Goal: Task Accomplishment & Management: Manage account settings

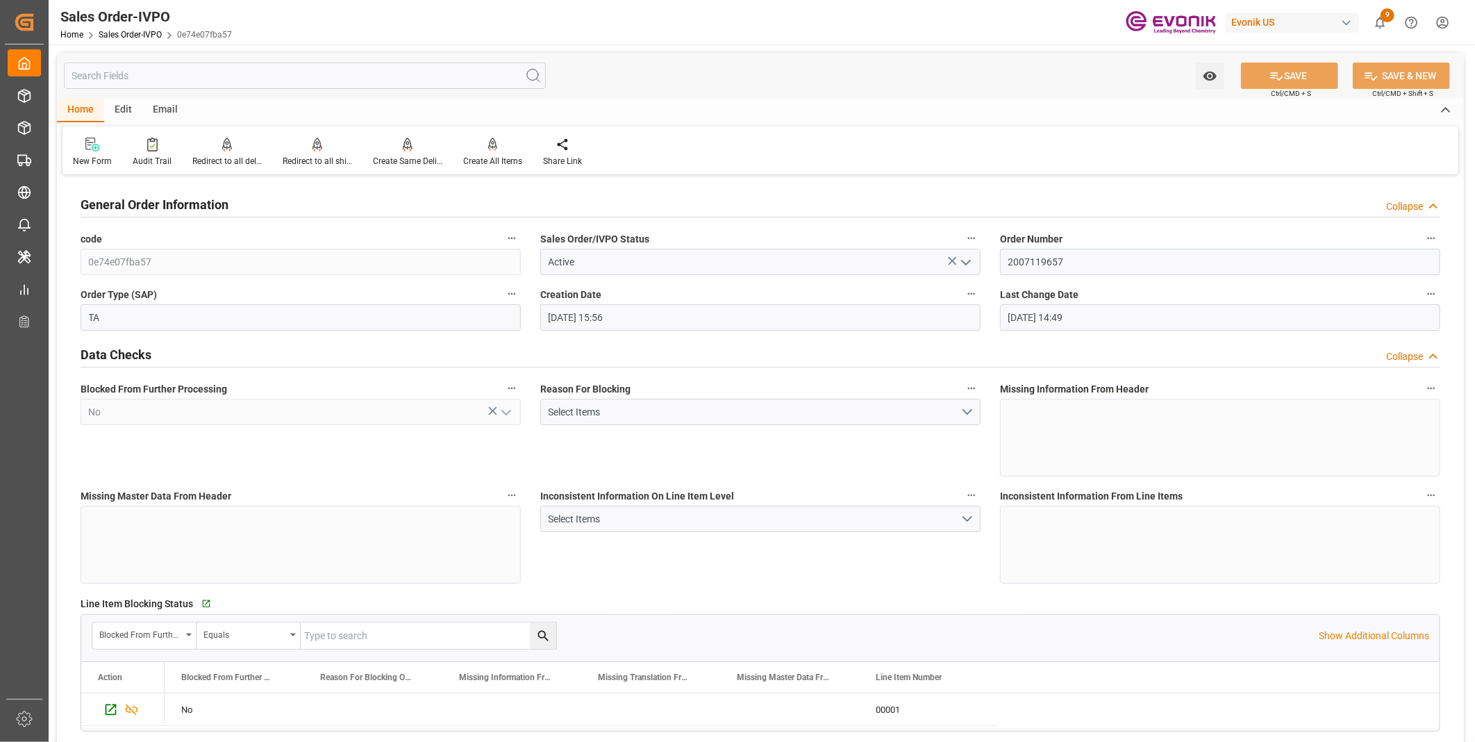
scroll to position [2314, 0]
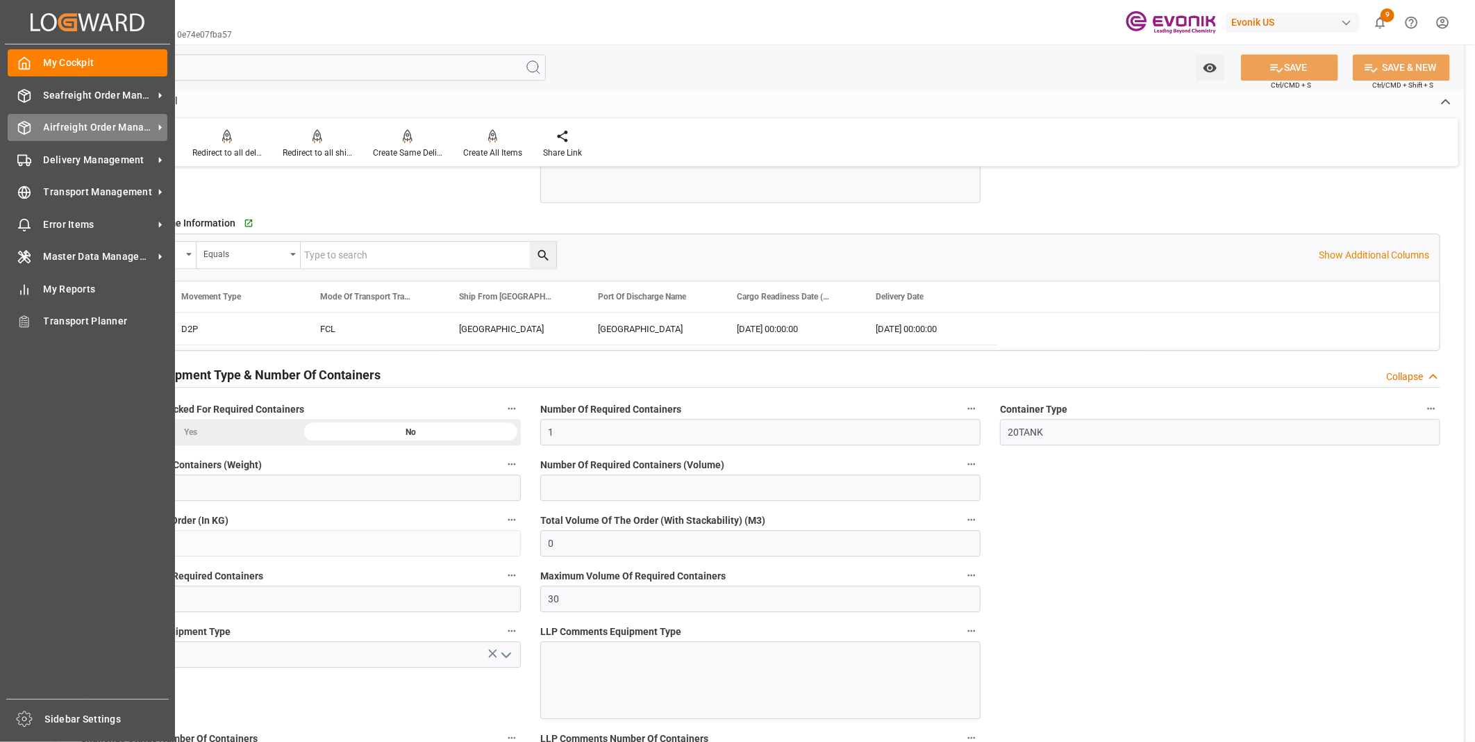
click at [15, 119] on div "Airfreight Order Management Airfreight Order Management" at bounding box center [88, 127] width 160 height 27
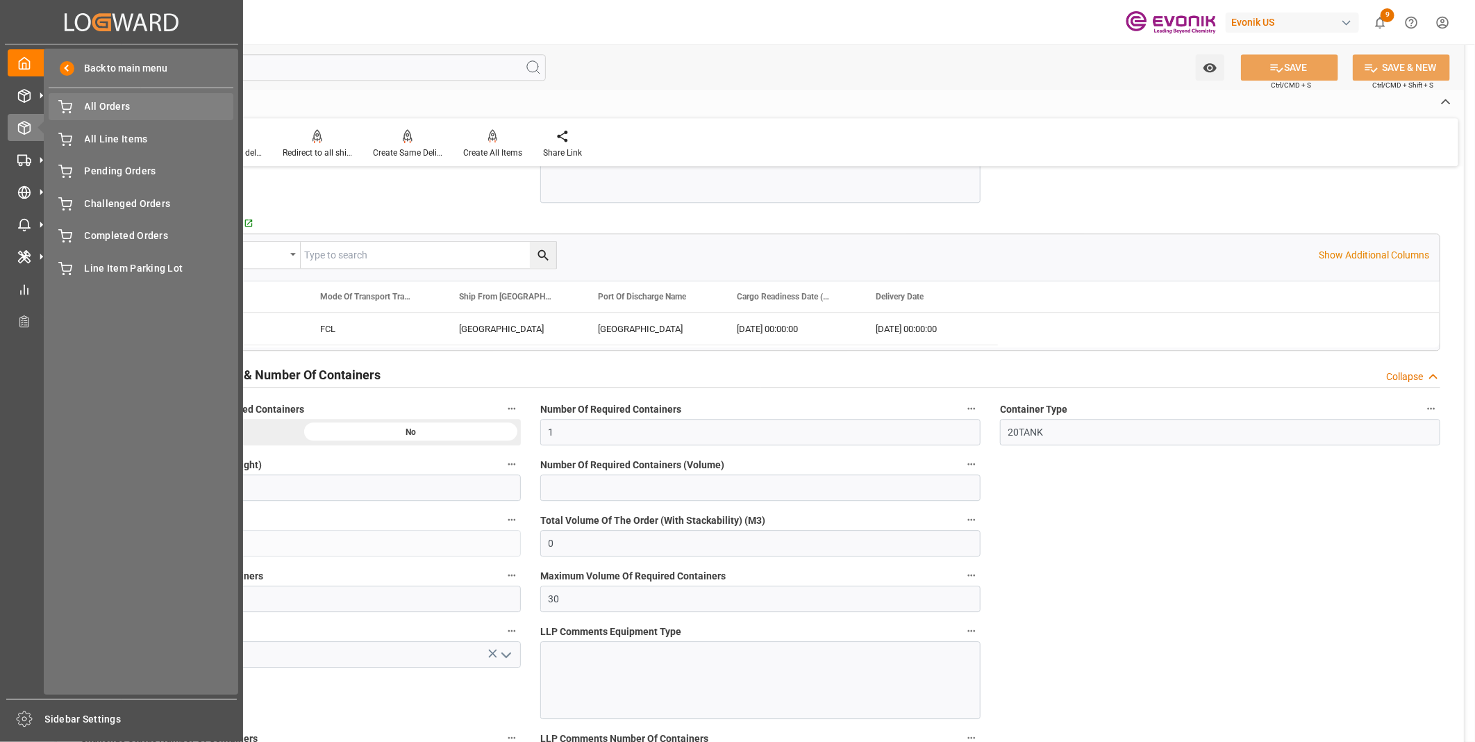
click at [92, 100] on span "All Orders" at bounding box center [159, 106] width 149 height 15
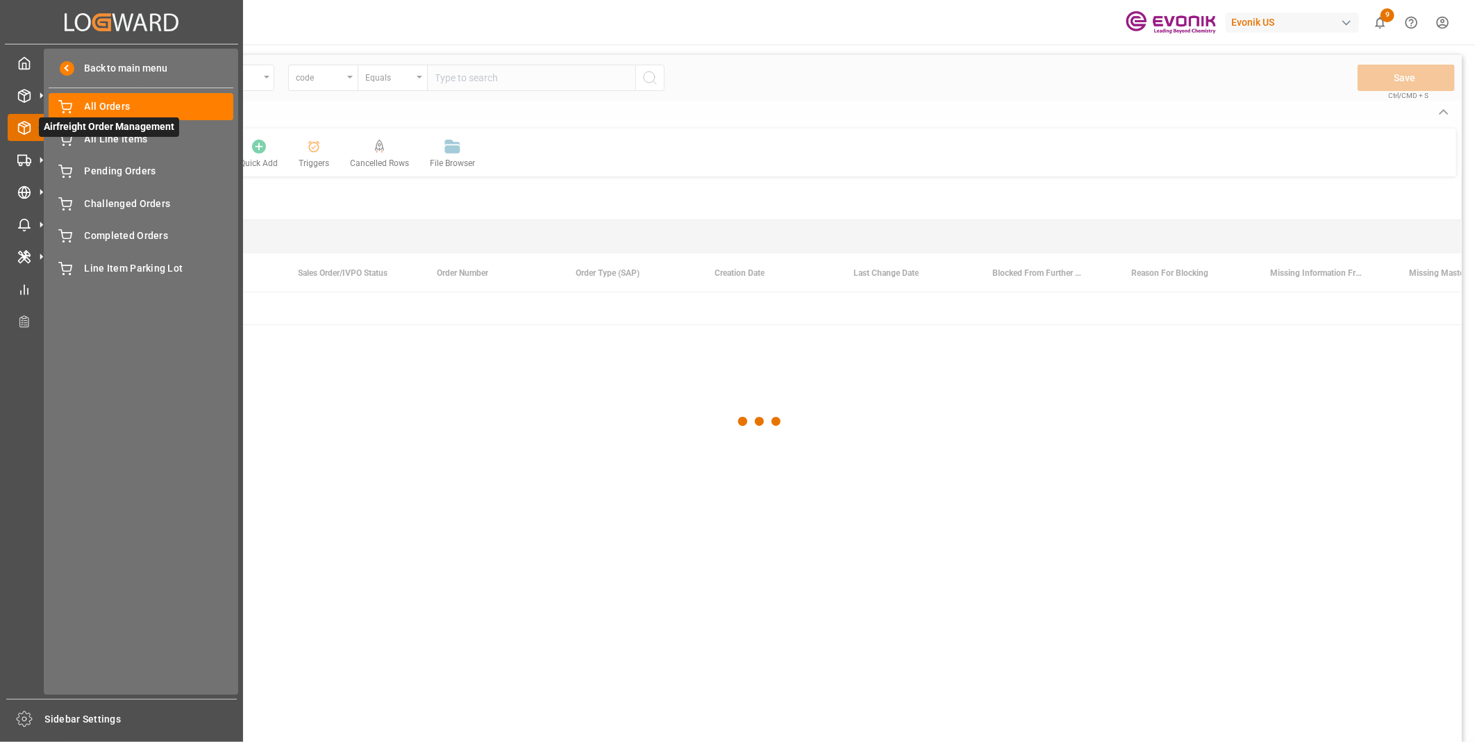
click at [26, 125] on icon at bounding box center [40, 127] width 29 height 29
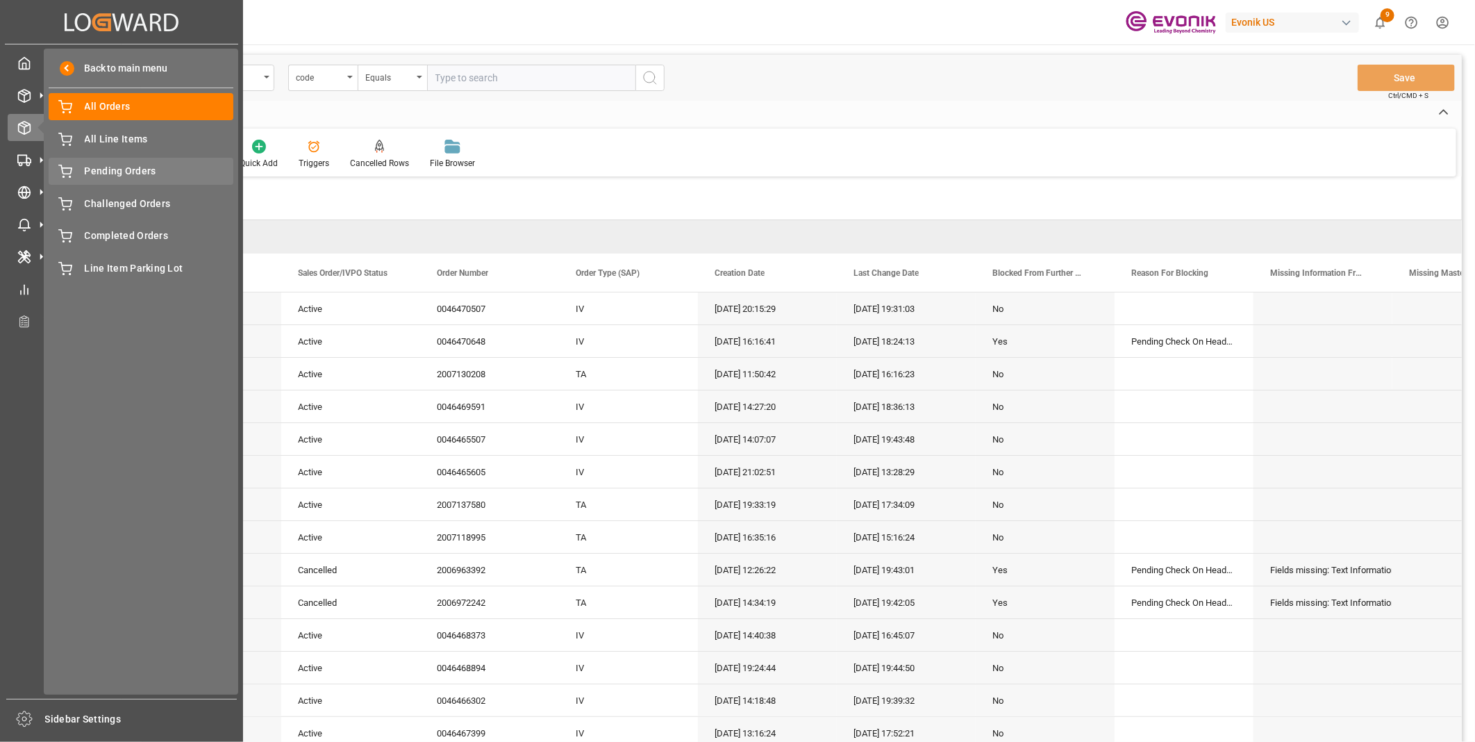
click at [121, 174] on span "Pending Orders" at bounding box center [159, 171] width 149 height 15
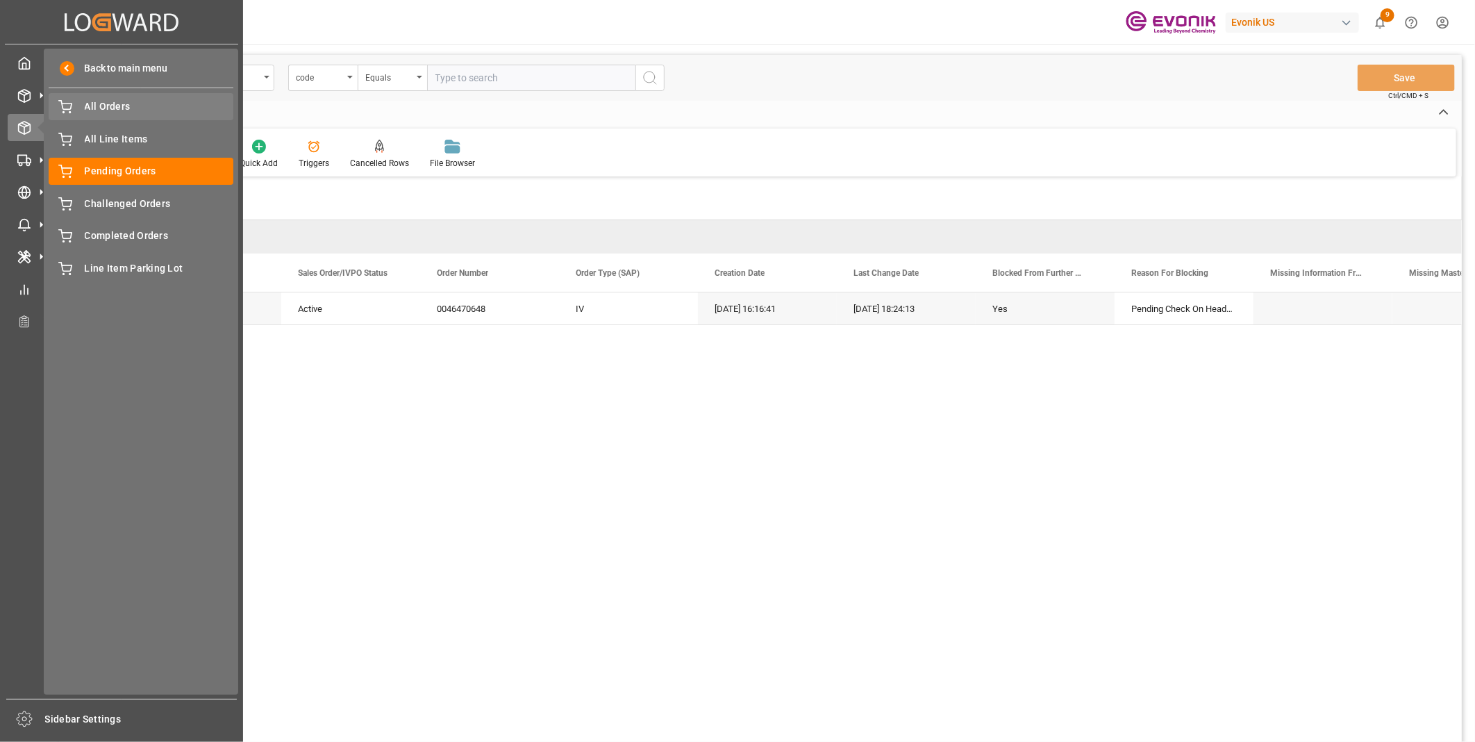
click at [101, 102] on span "All Orders" at bounding box center [159, 106] width 149 height 15
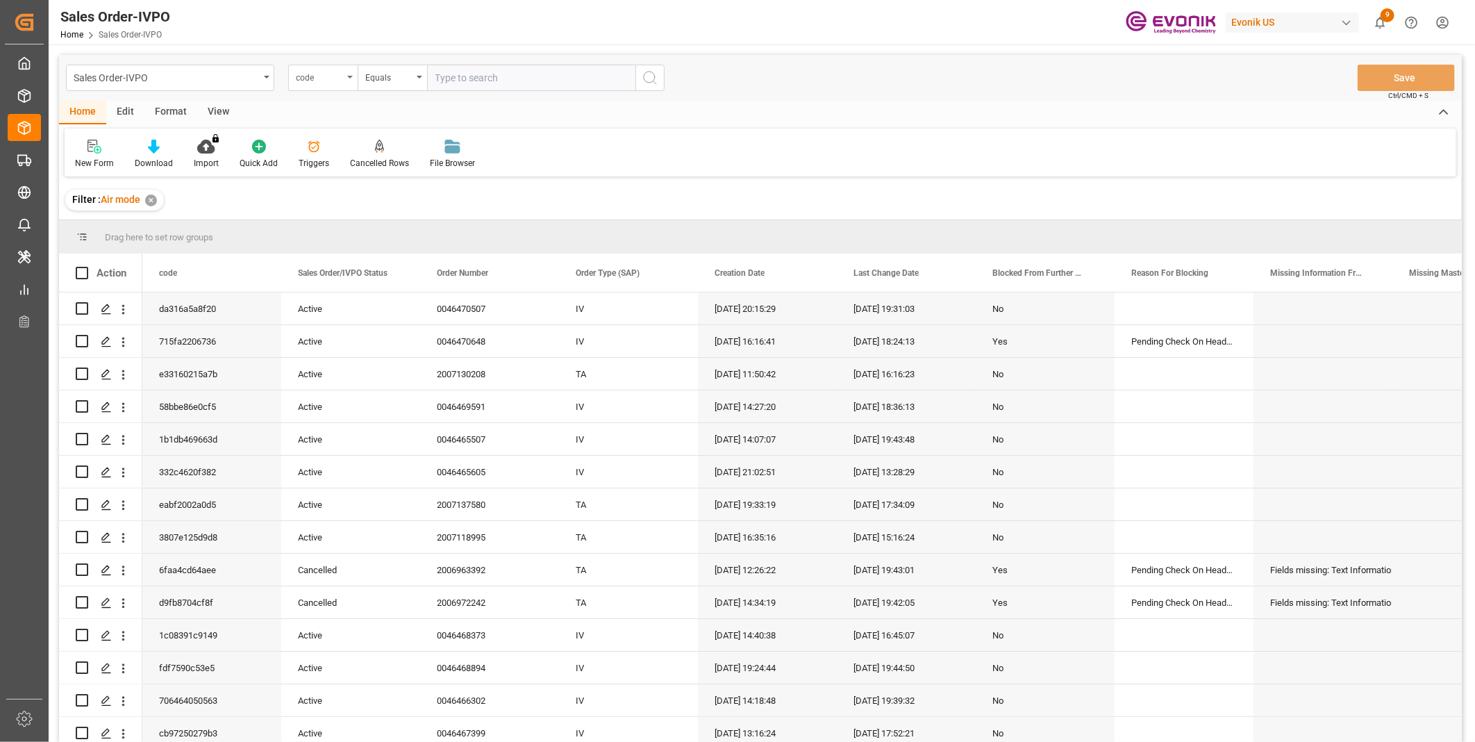
click at [338, 74] on div "code" at bounding box center [319, 76] width 47 height 16
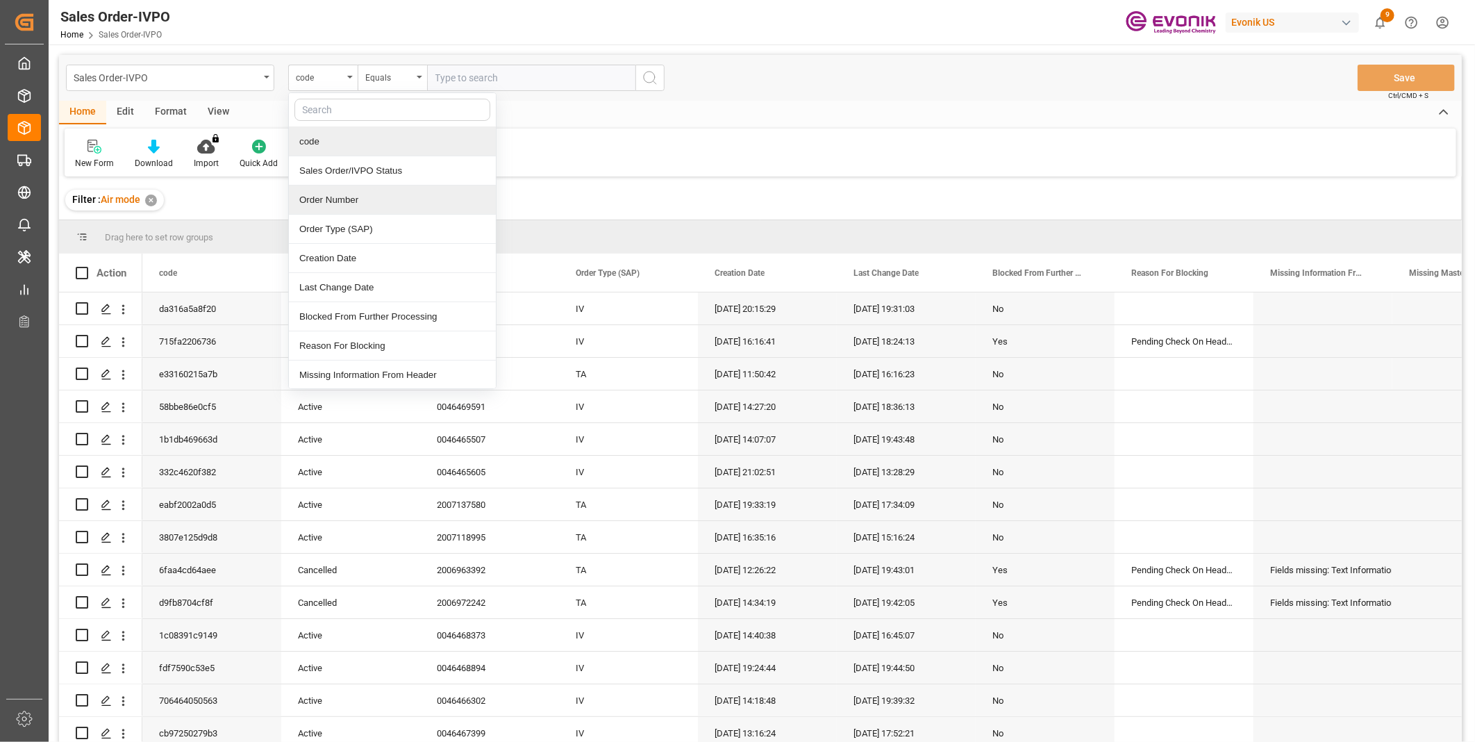
click at [335, 213] on div "Order Number" at bounding box center [392, 199] width 207 height 29
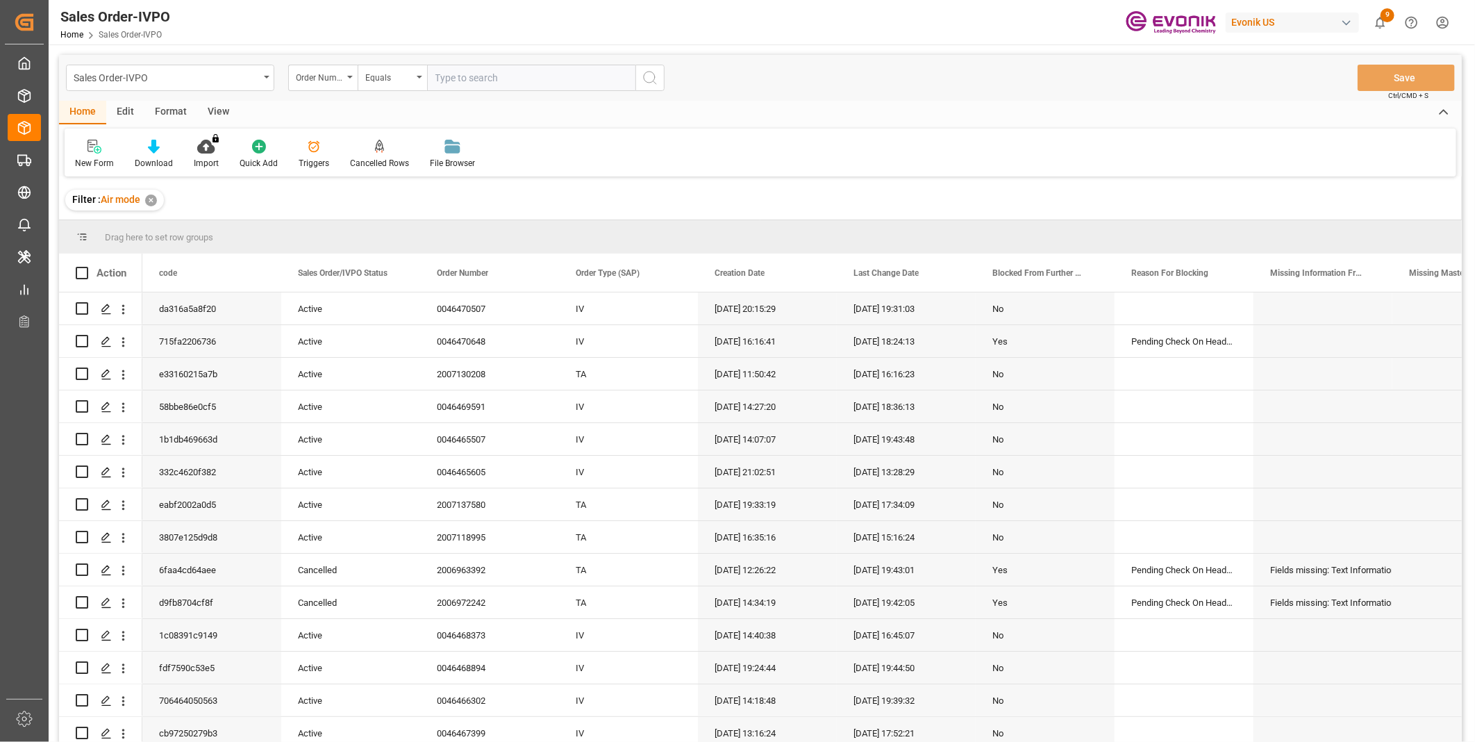
click at [494, 67] on input "text" at bounding box center [531, 78] width 208 height 26
click at [494, 75] on input "text" at bounding box center [531, 78] width 208 height 26
paste input "46470507"
type input "0046470507"
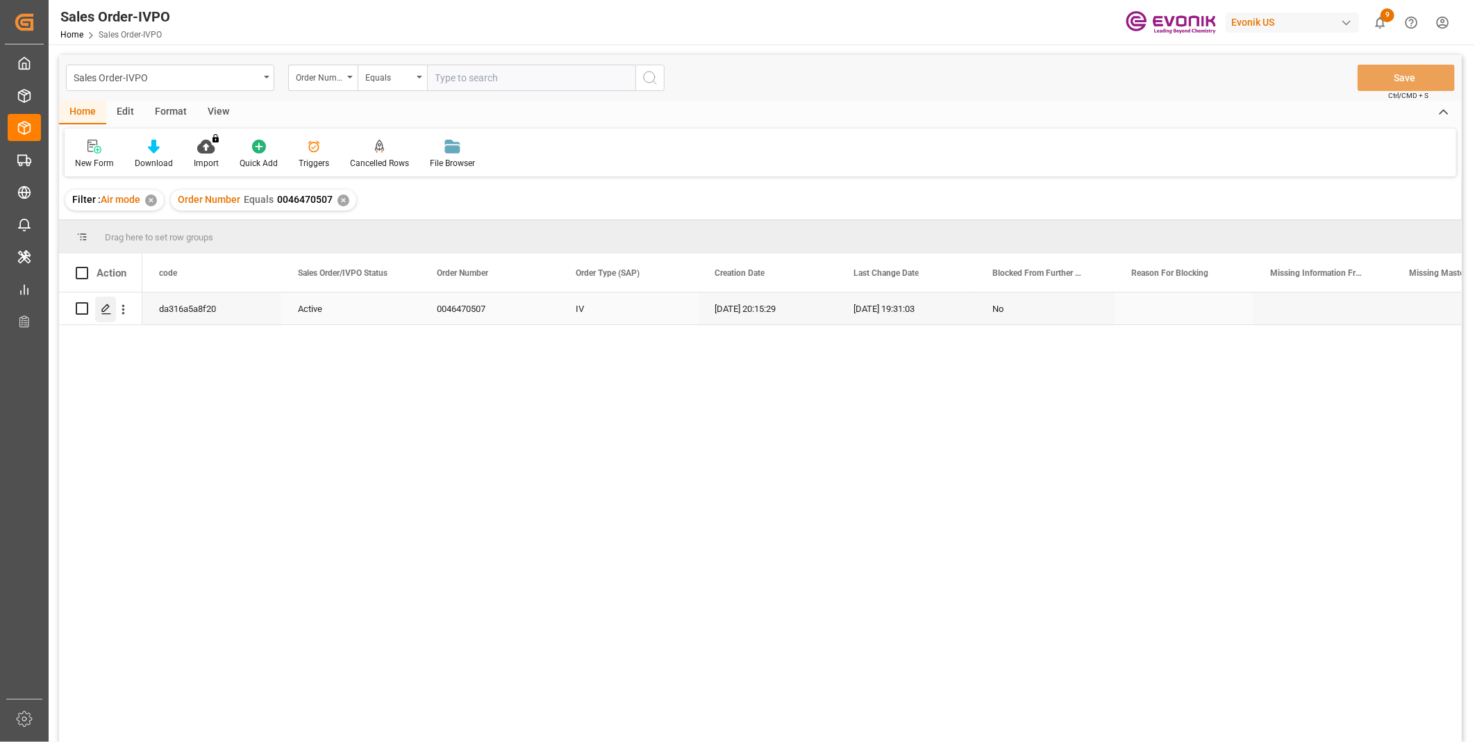
click at [107, 309] on icon "Press SPACE to select this row." at bounding box center [106, 308] width 11 height 11
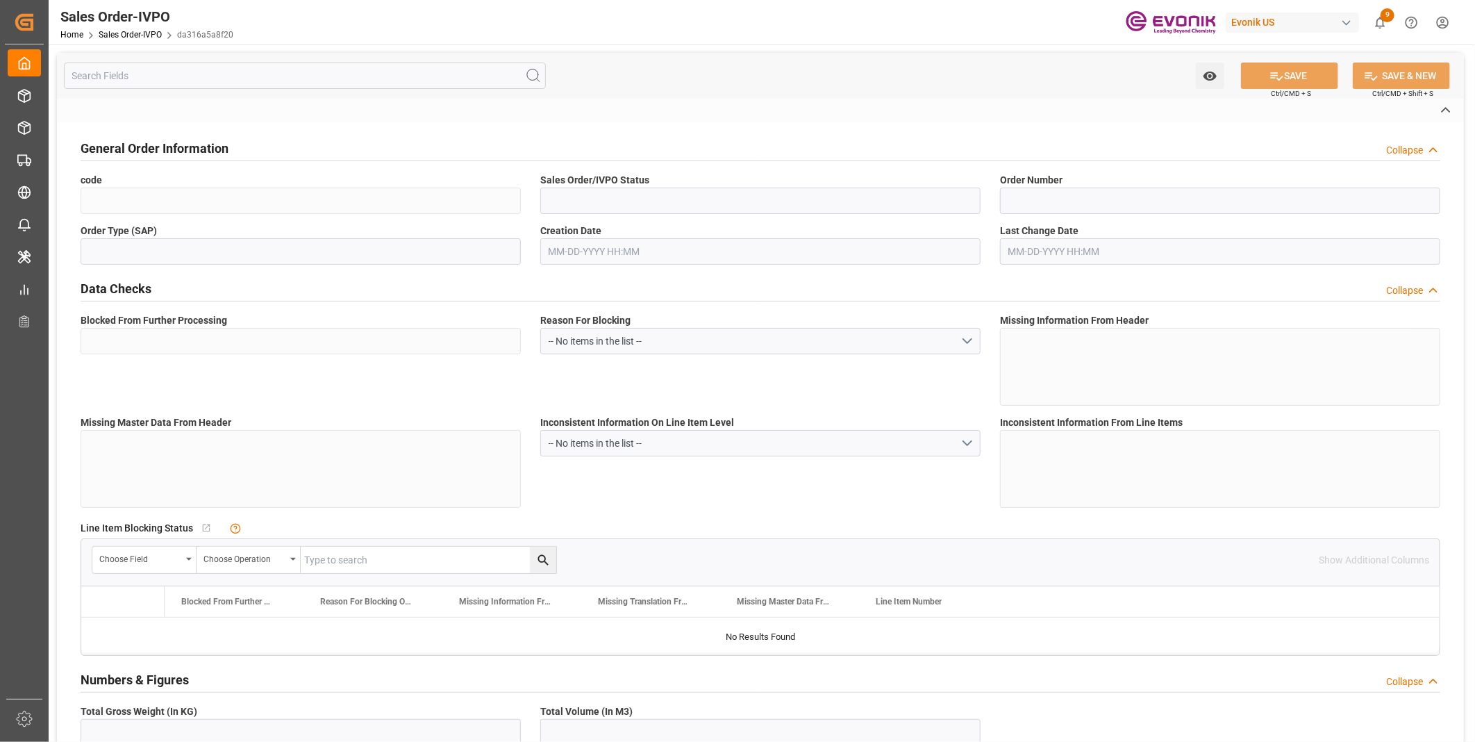
type input "da316a5a8f20"
type input "Active"
type input "0046470507"
type input "IV"
type input "No"
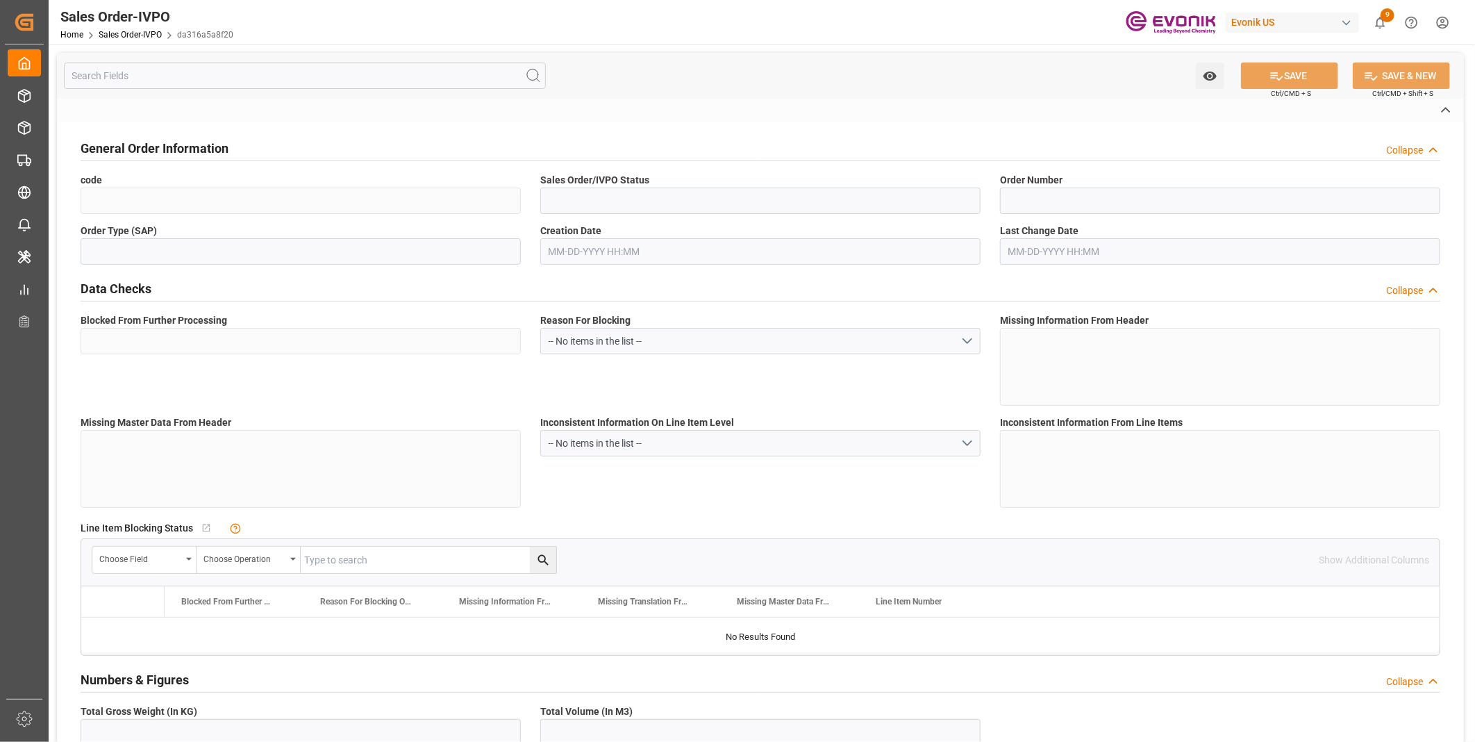
type input "D2P"
type input "60"
type input "Air"
type input "BR04"
type input "Air"
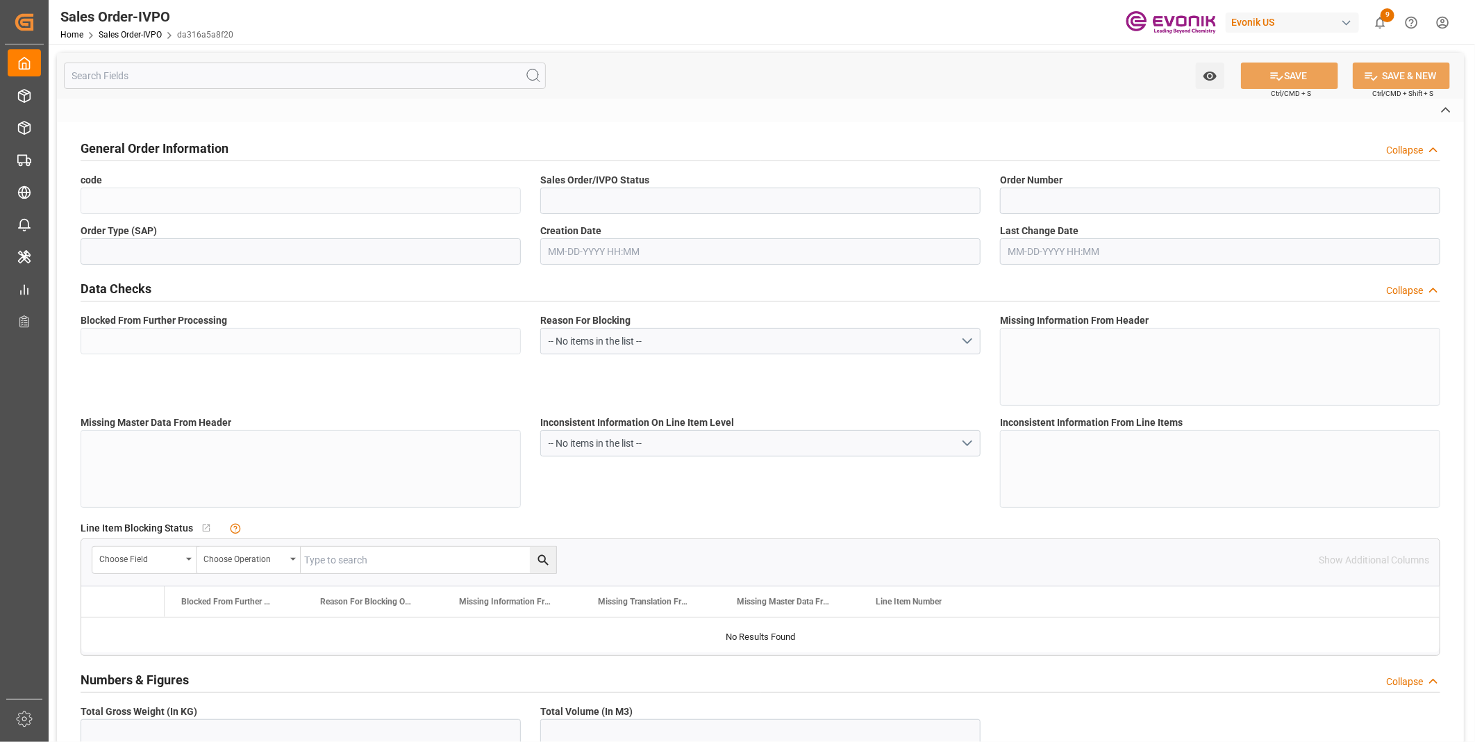
type textarea "No Tank Container"
type input "0046470507"
type input "OU"
type input "SP OU Comfort&Insul."
type input "Specialty Additives"
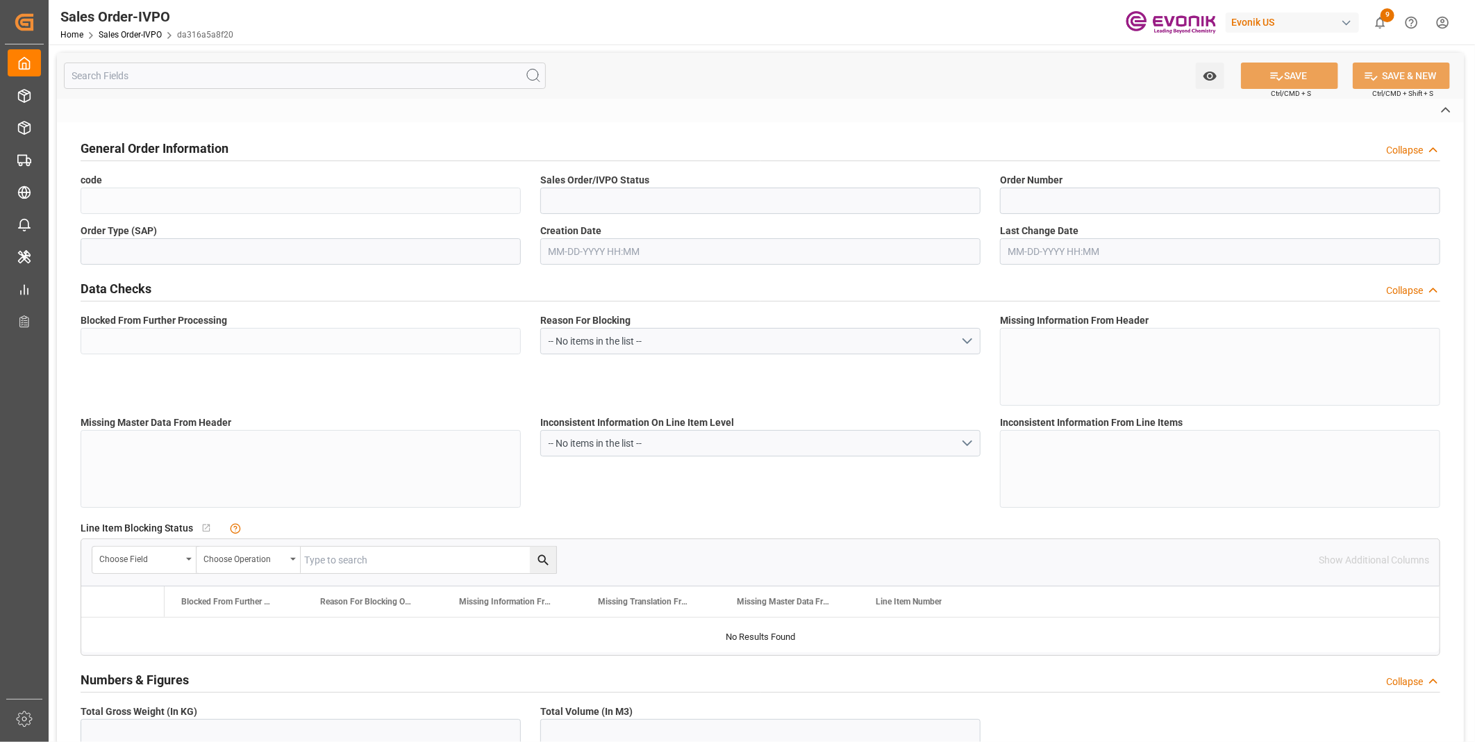
type input "DAP"
type input "[GEOGRAPHIC_DATA]"
type textarea "081925A"
type textarea "Definition: The importer number (requested on Customs and Border Protection (CB…"
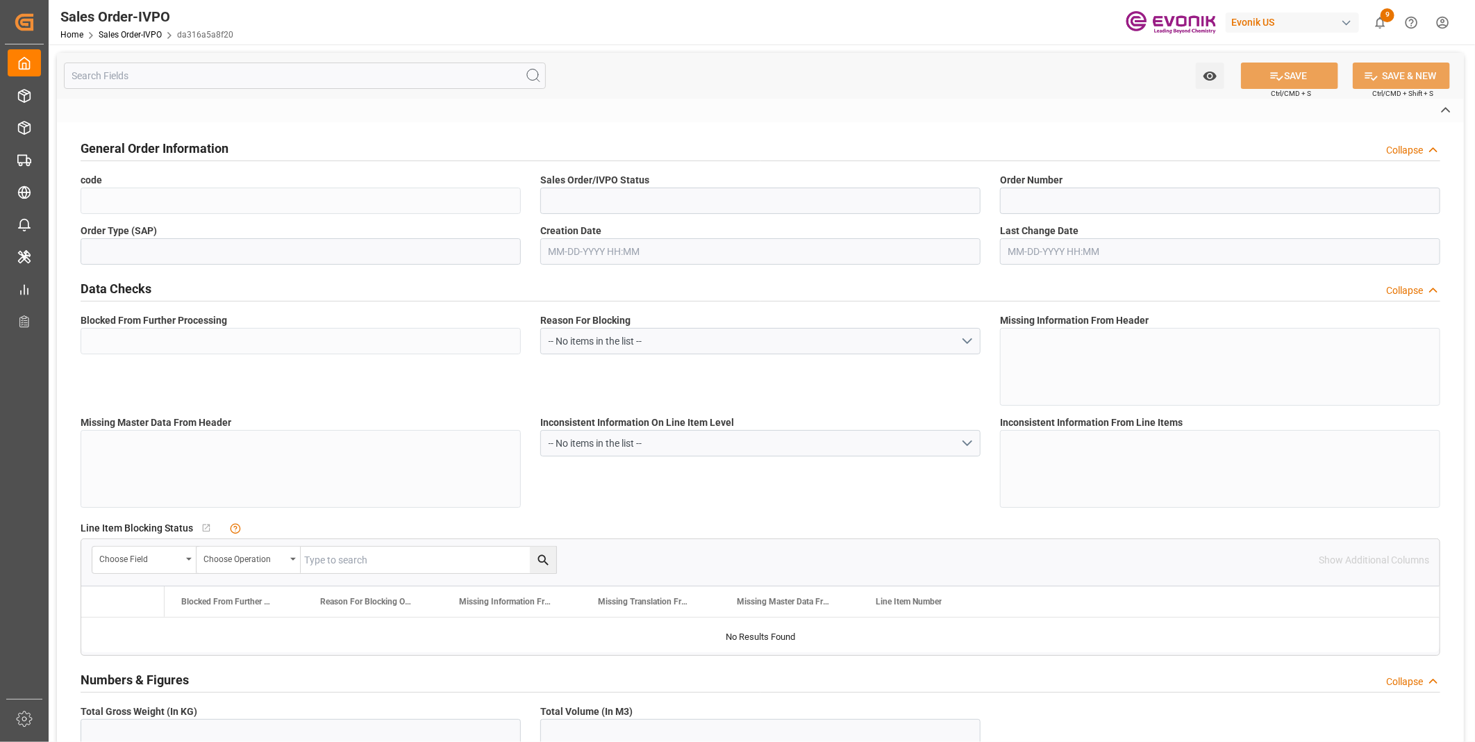
type input "DE"
type input "Done"
type input "Air"
type input "Done"
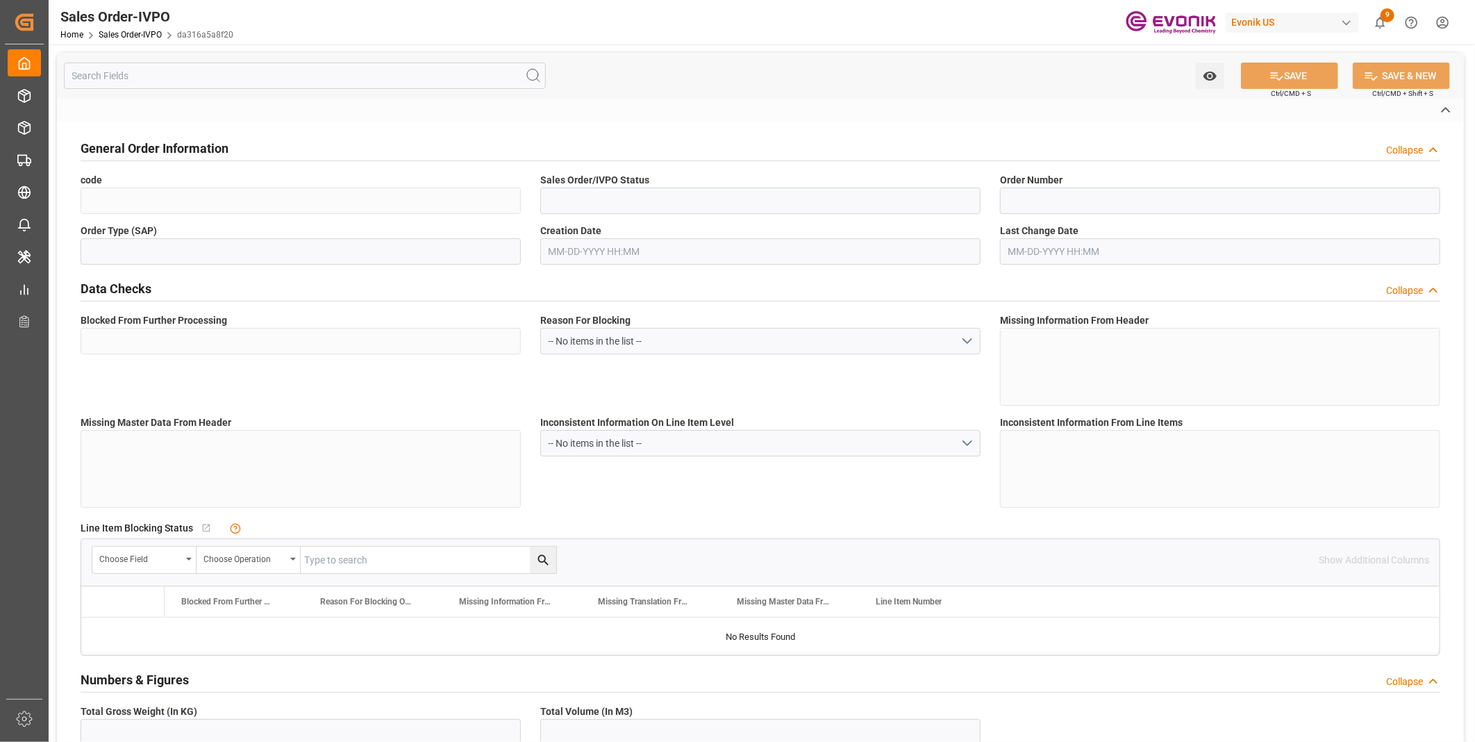
type input "Done"
type input "DEDUS"
type input "2287.9"
type input "1"
type input "263.8"
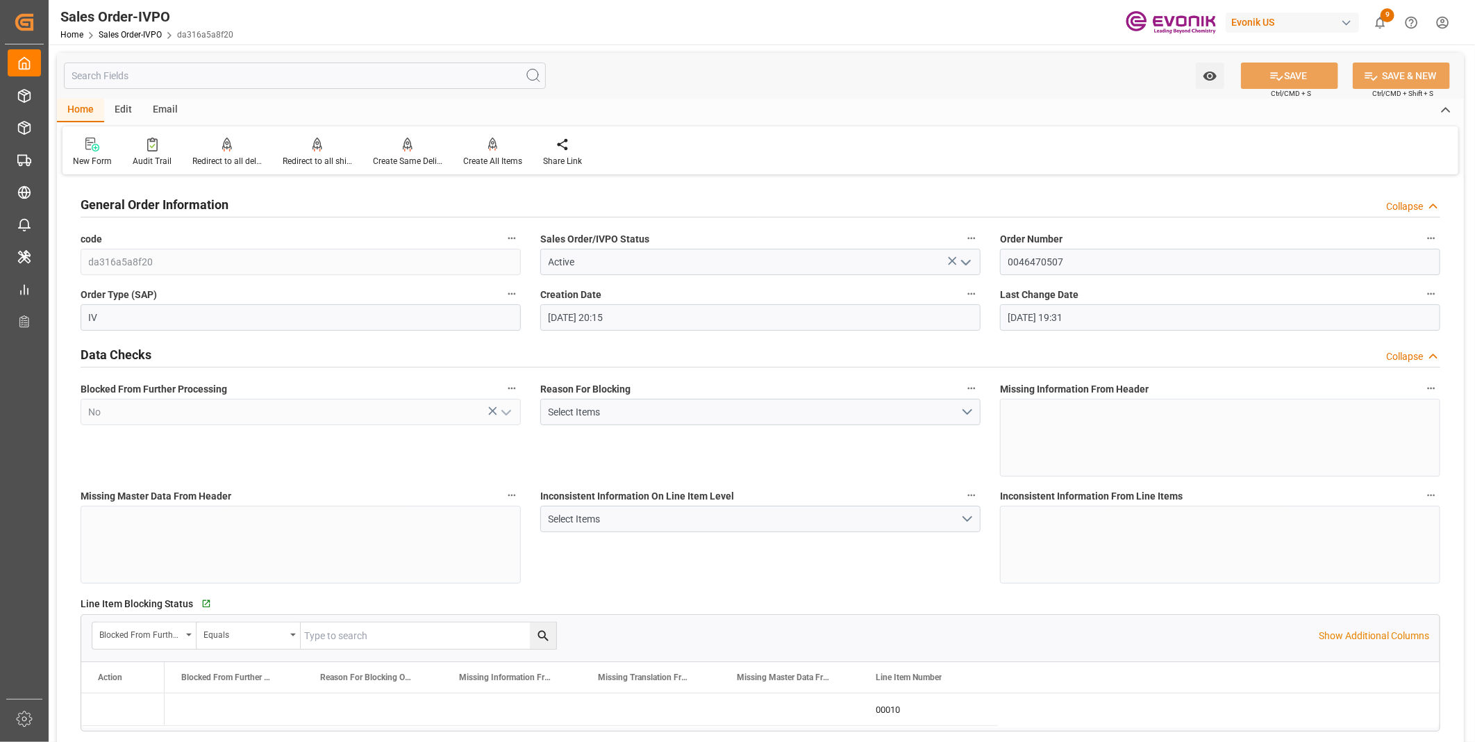
type input "[DATE] 20:15"
type input "[DATE] 19:31"
click at [294, 160] on div "Redirect to all shipments" at bounding box center [317, 161] width 69 height 12
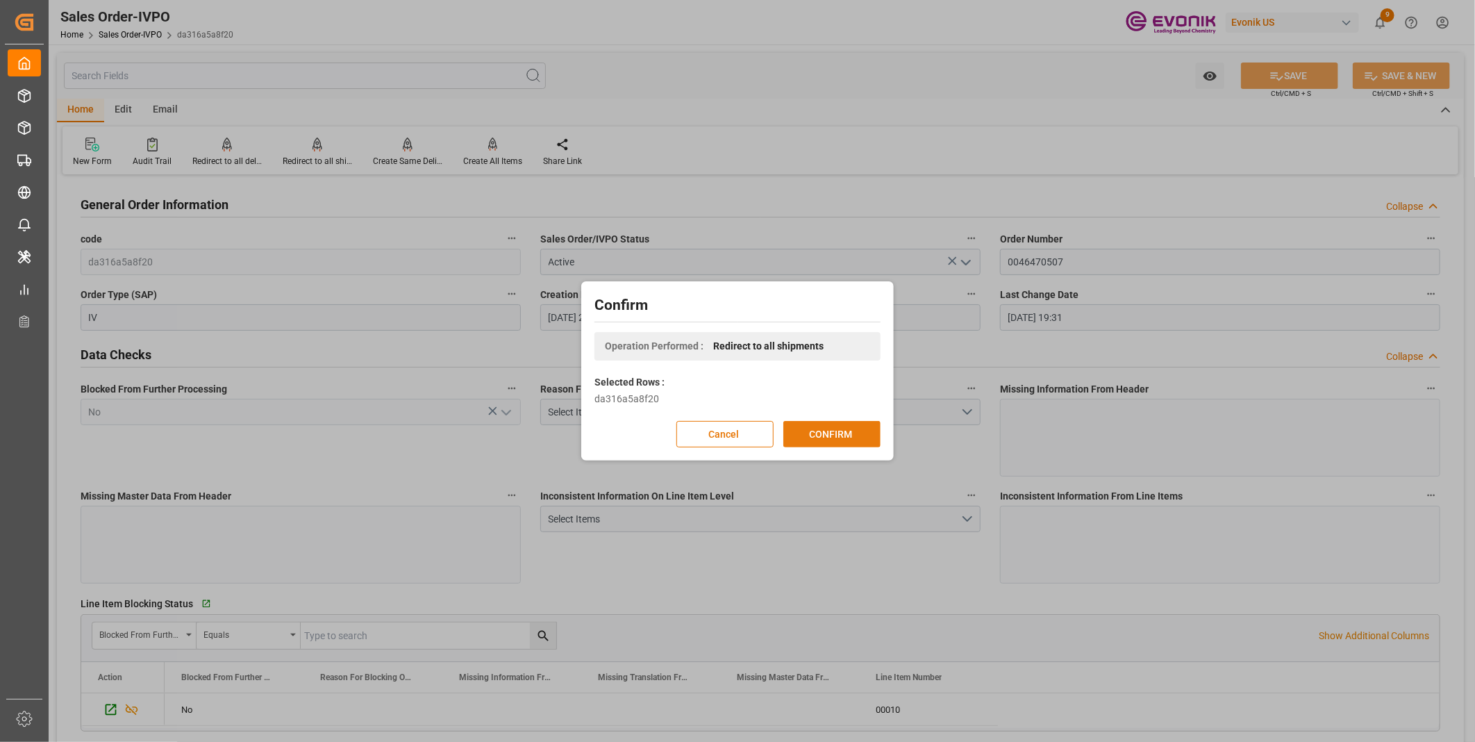
click at [809, 433] on button "CONFIRM" at bounding box center [831, 434] width 97 height 26
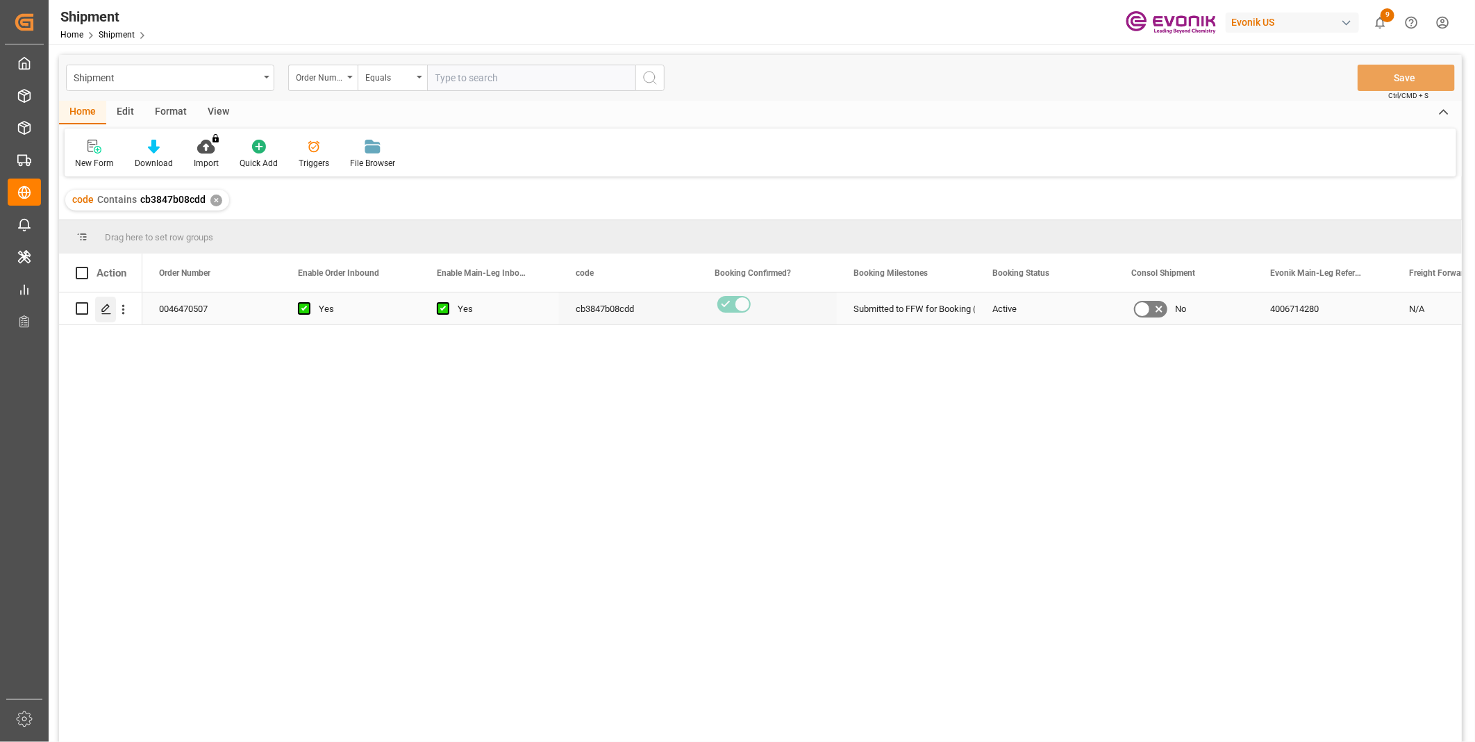
click at [111, 307] on icon "Press SPACE to select this row." at bounding box center [106, 308] width 11 height 11
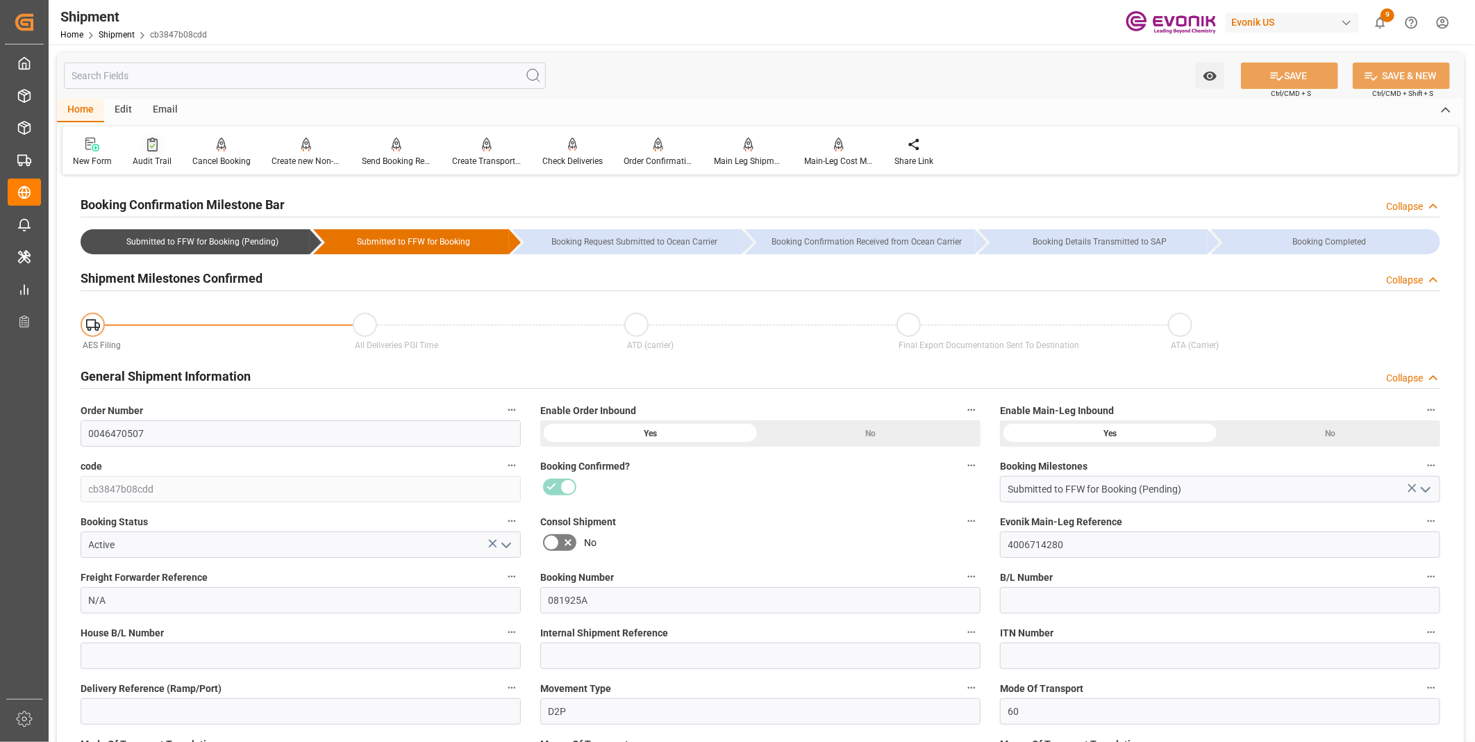
click at [139, 149] on div at bounding box center [152, 144] width 39 height 15
